Goal: Transaction & Acquisition: Book appointment/travel/reservation

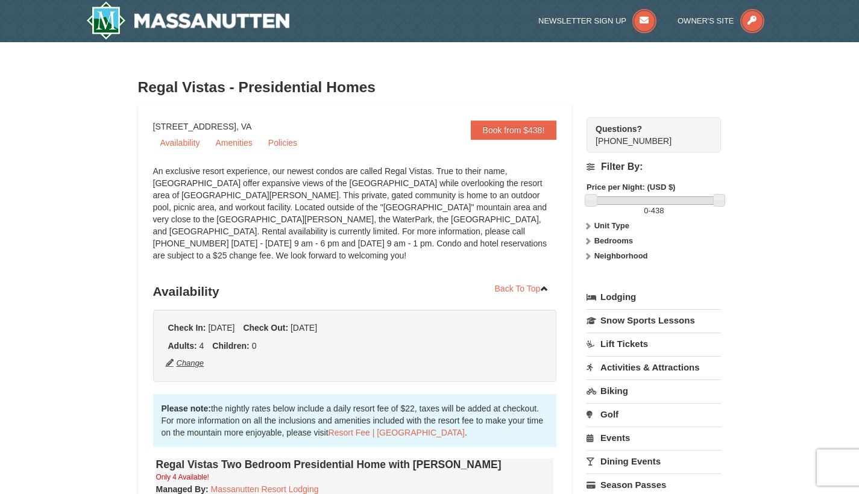
click at [186, 357] on button "Change" at bounding box center [185, 363] width 40 height 13
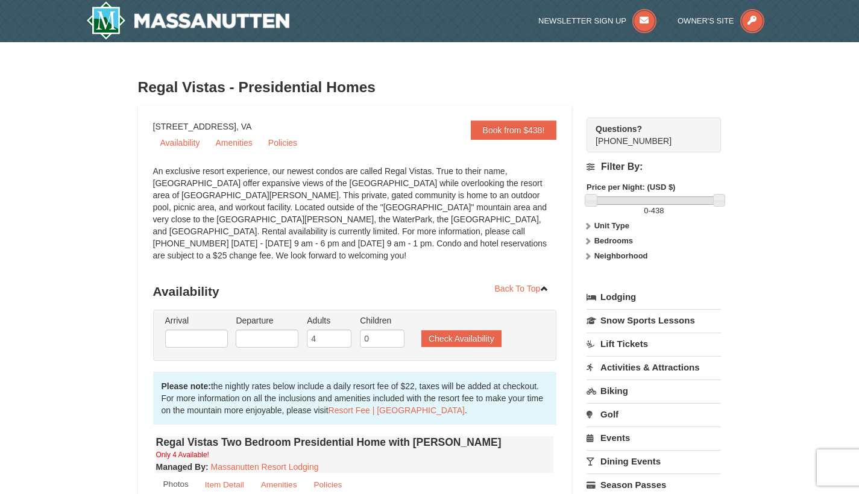
type input "[DATE]"
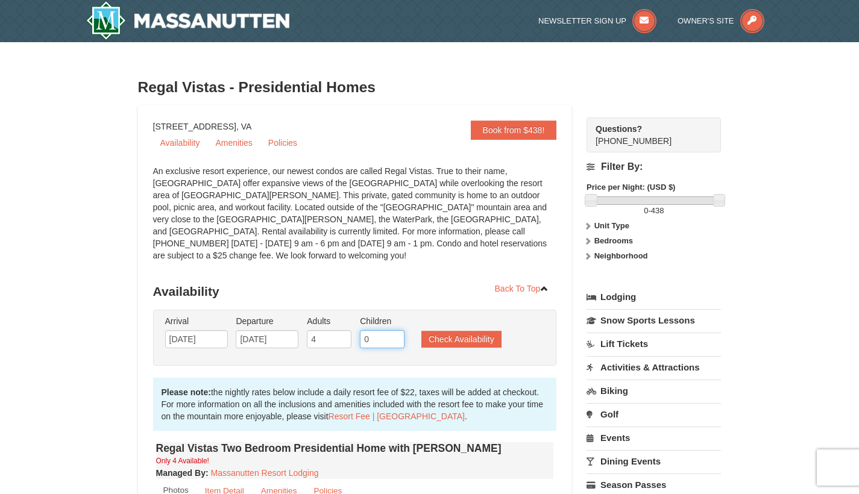
type input "1"
click at [395, 330] on input "1" at bounding box center [382, 339] width 45 height 18
click at [457, 331] on button "Check Availability" at bounding box center [461, 339] width 80 height 17
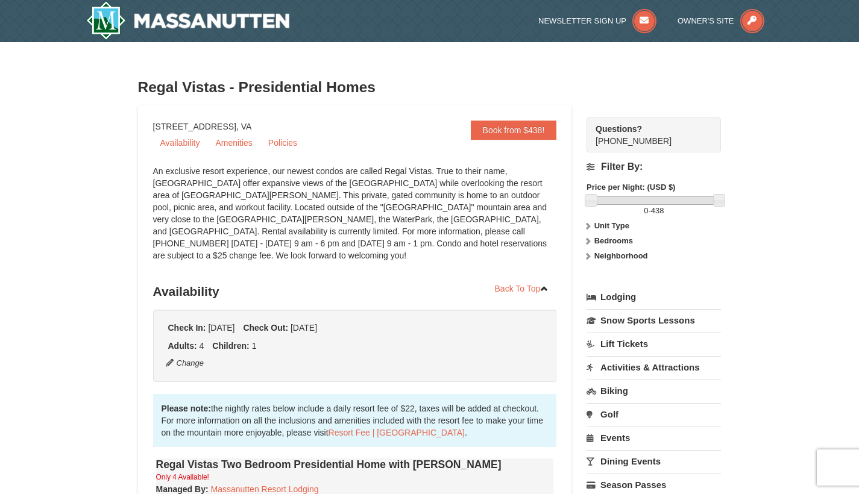
click at [250, 23] on img at bounding box center [188, 20] width 204 height 39
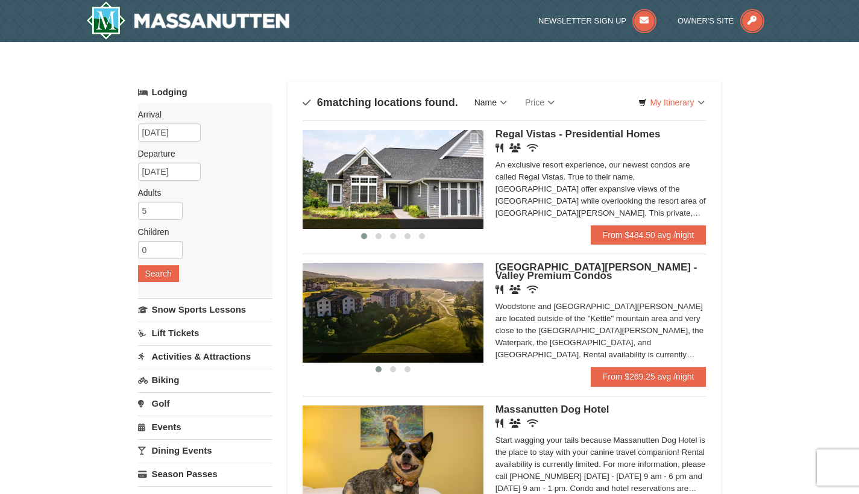
click at [506, 102] on link "Name" at bounding box center [490, 102] width 51 height 24
click at [529, 132] on span "Regal Vistas - Presidential Homes" at bounding box center [577, 133] width 165 height 11
click at [140, 20] on img at bounding box center [188, 20] width 204 height 39
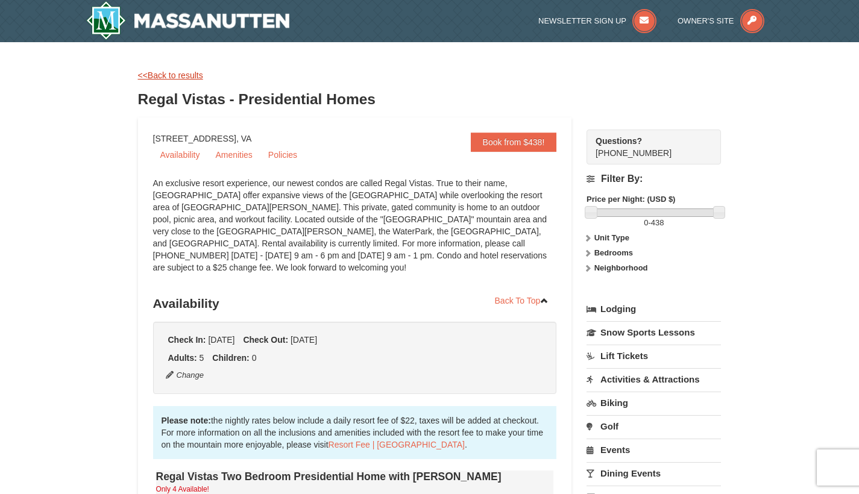
click at [181, 74] on link "<<Back to results" at bounding box center [170, 76] width 65 height 10
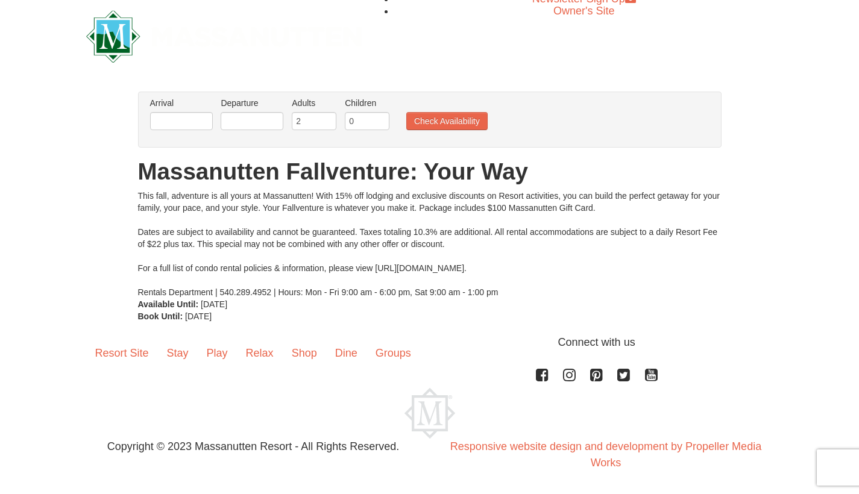
drag, startPoint x: 374, startPoint y: 266, endPoint x: 540, endPoint y: 273, distance: 166.5
click at [540, 273] on div "This fall, adventure is all yours at Massanutten! With 15% off lodging and excl…" at bounding box center [429, 244] width 583 height 109
copy div "[URL][DOMAIN_NAME]"
